Goal: Information Seeking & Learning: Learn about a topic

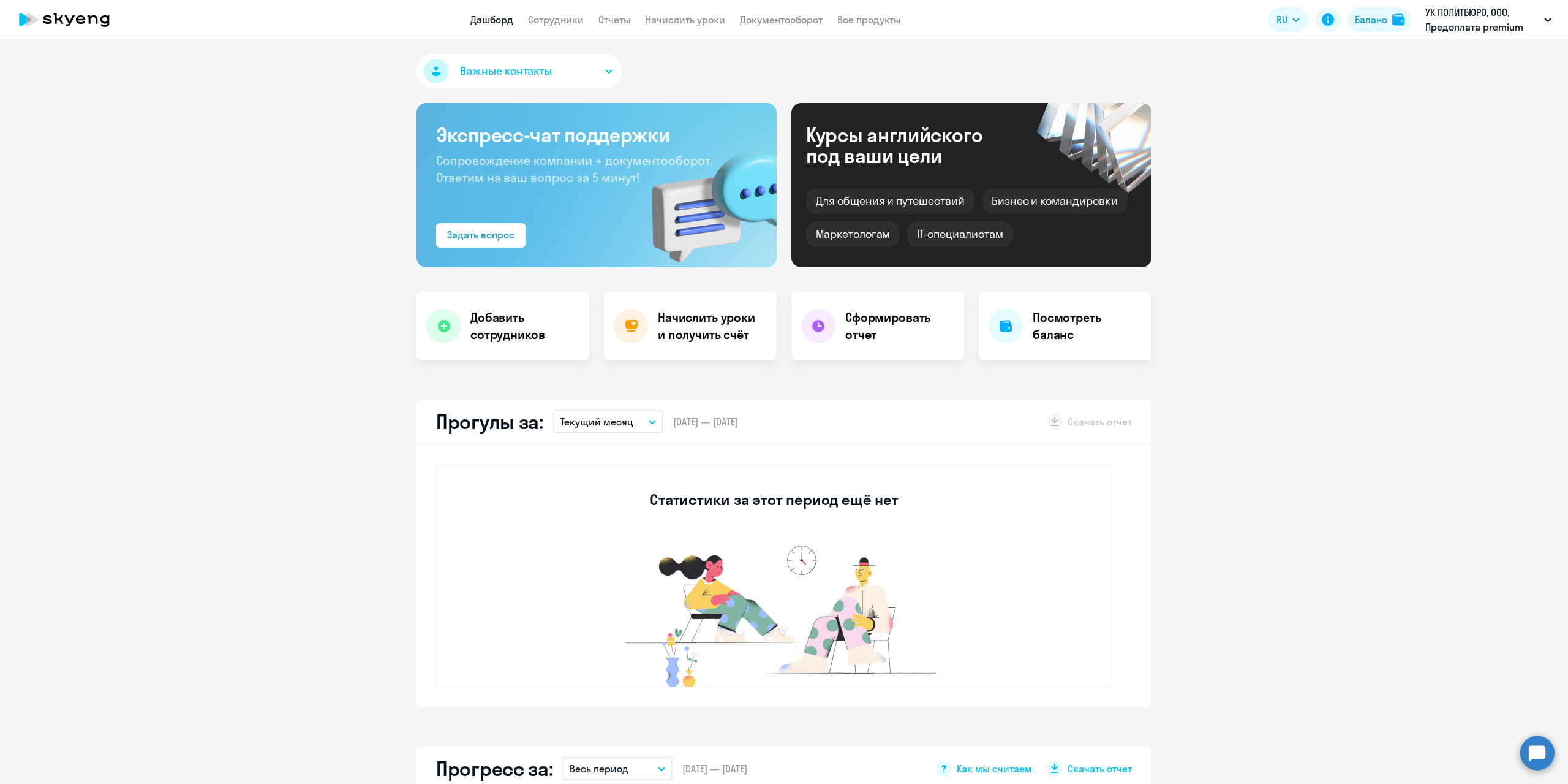
select select "30"
click at [562, 24] on link "Сотрудники" at bounding box center [555, 20] width 56 height 12
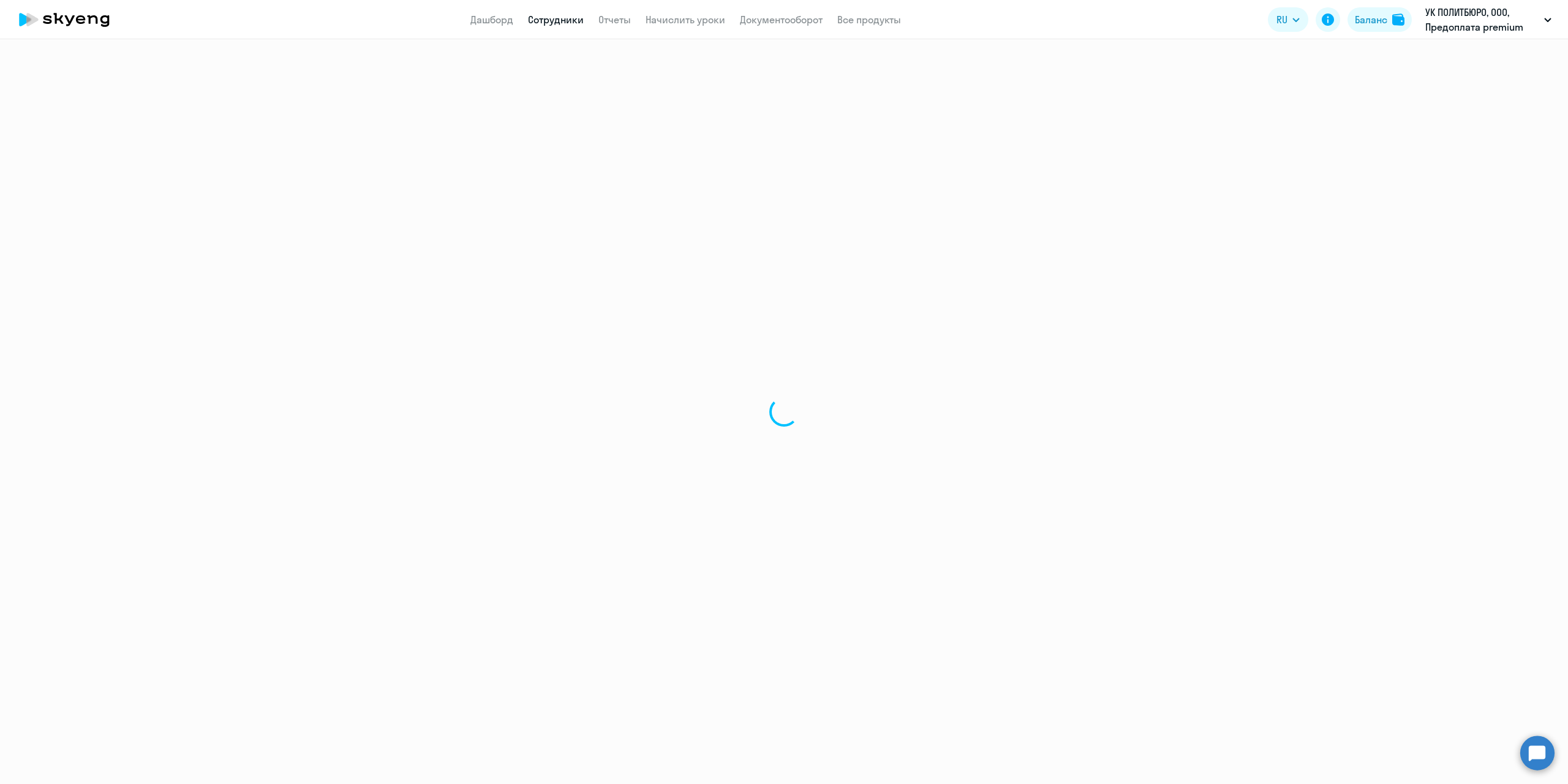
select select "30"
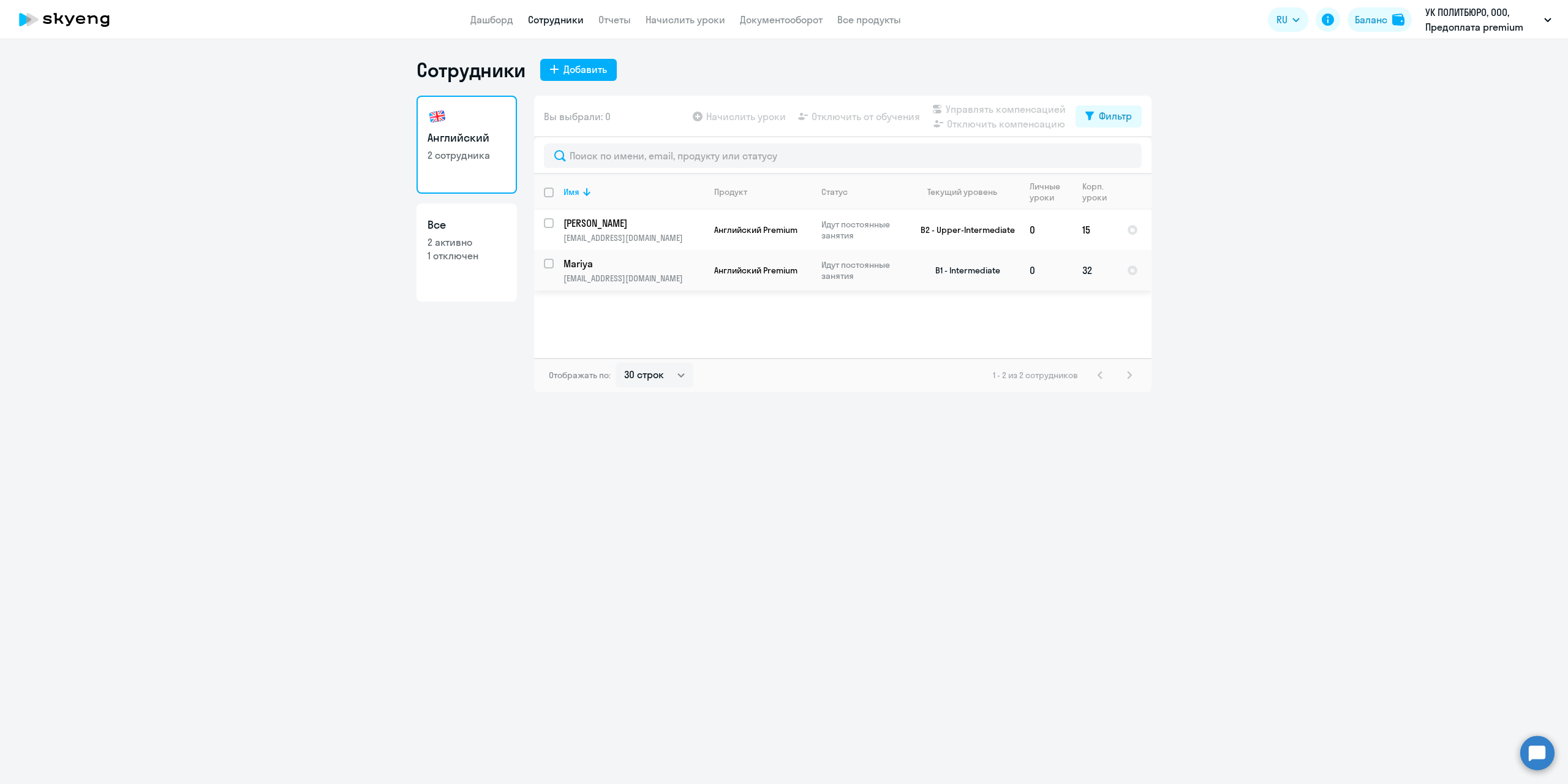
click at [582, 263] on p "Mariya" at bounding box center [633, 263] width 138 height 14
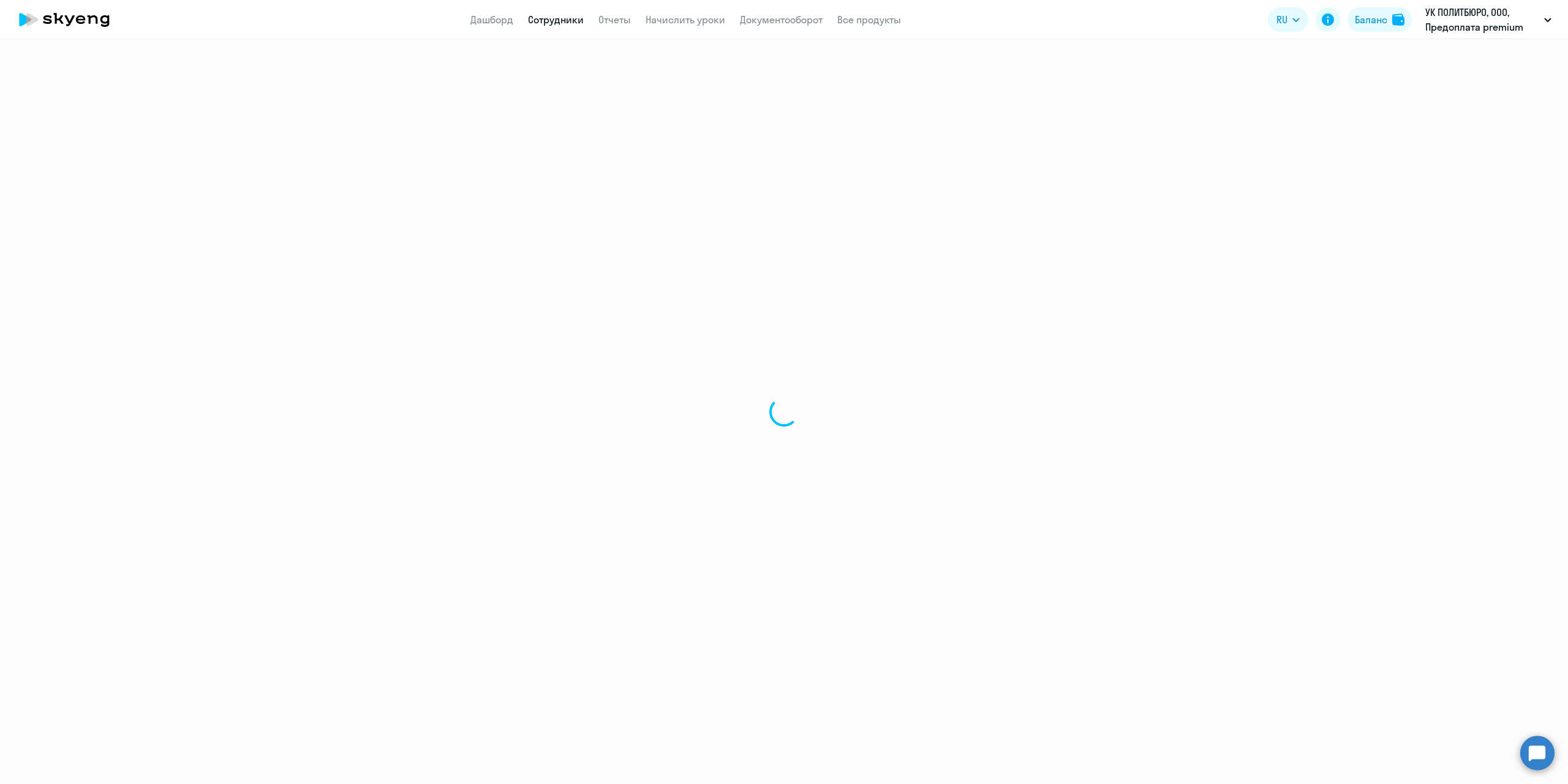
select select "english"
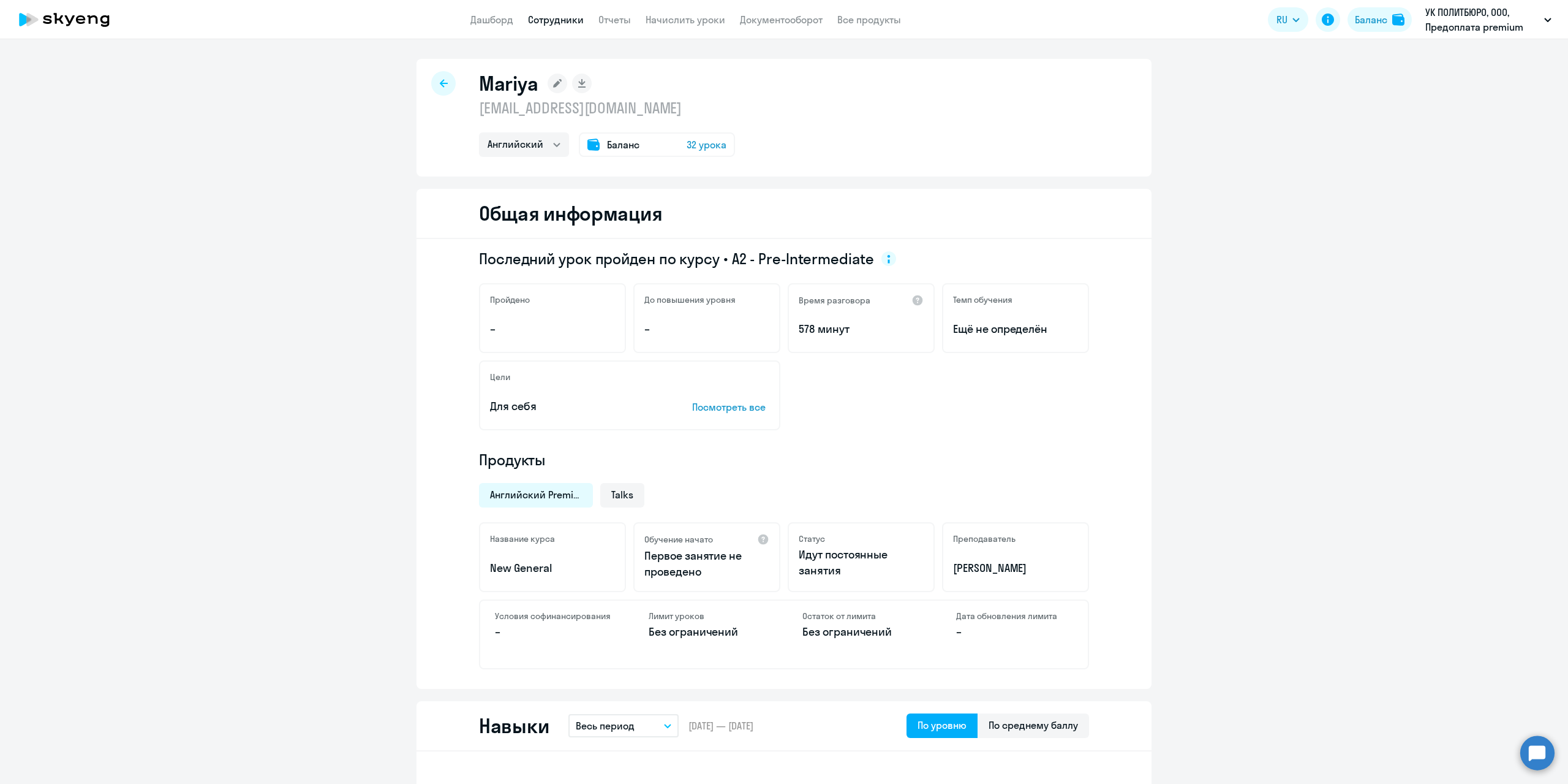
click at [434, 82] on div at bounding box center [443, 84] width 25 height 25
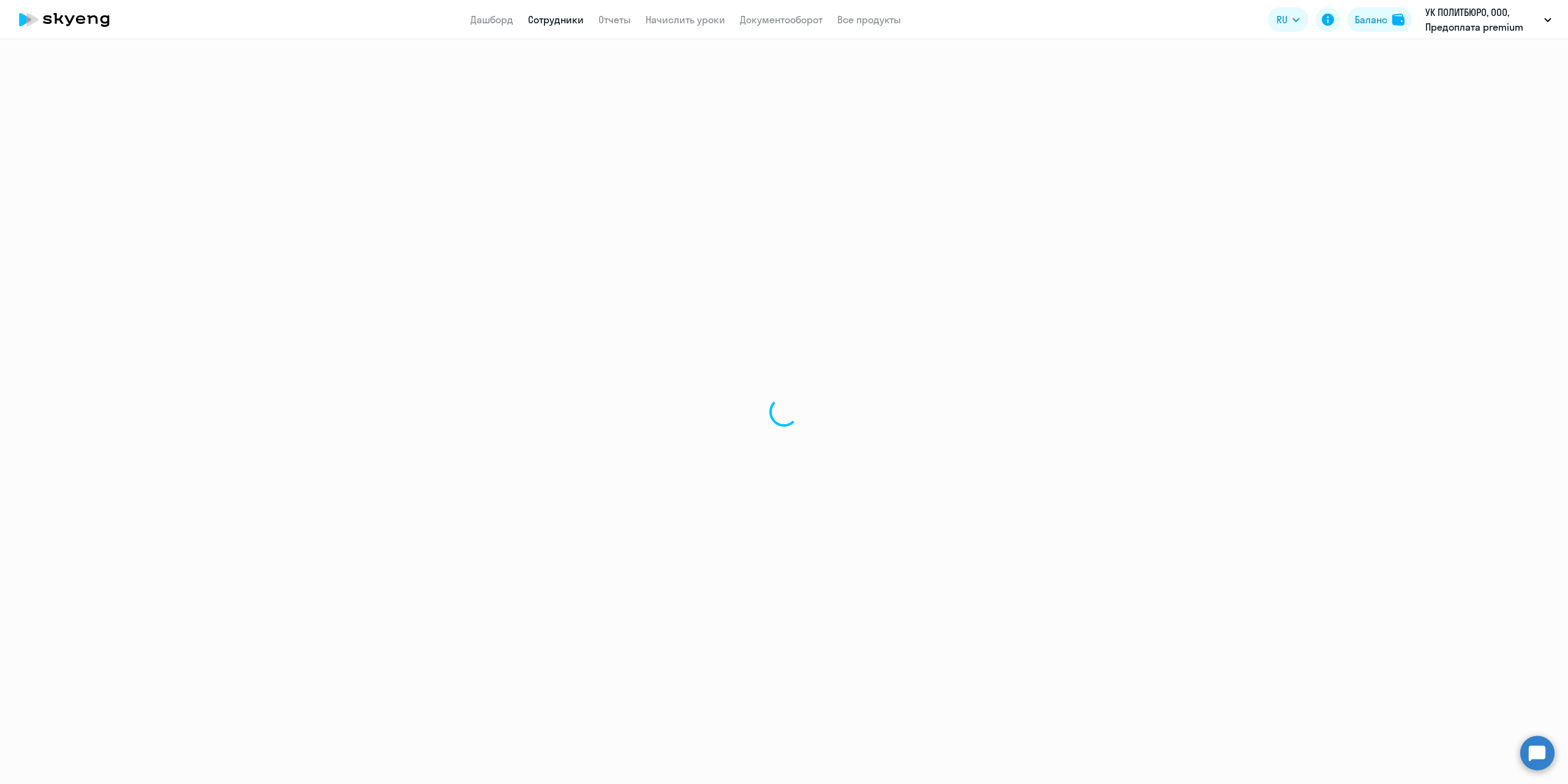
select select "30"
